Goal: Task Accomplishment & Management: Use online tool/utility

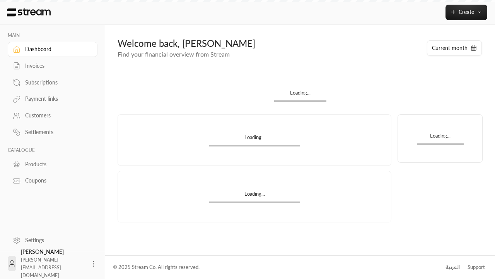
click at [51, 164] on div "Products" at bounding box center [56, 164] width 63 height 8
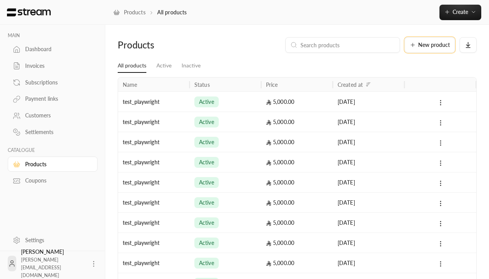
click at [430, 45] on span "New product" at bounding box center [434, 44] width 32 height 5
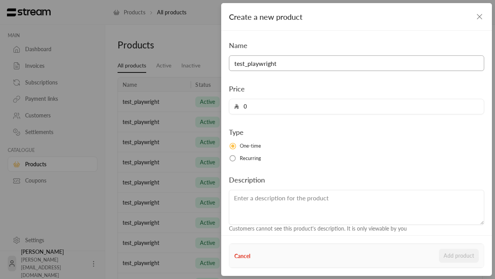
type input "test_playwright"
type input "5000"
click at [459, 255] on button "Add product" at bounding box center [459, 255] width 40 height 14
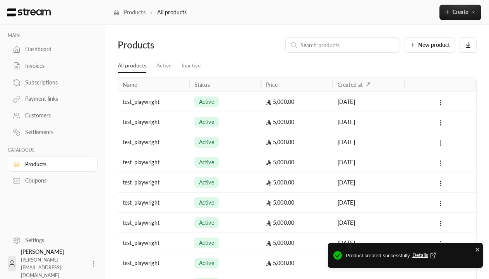
click at [425, 255] on span "Details" at bounding box center [425, 255] width 26 height 8
